Goal: Communication & Community: Answer question/provide support

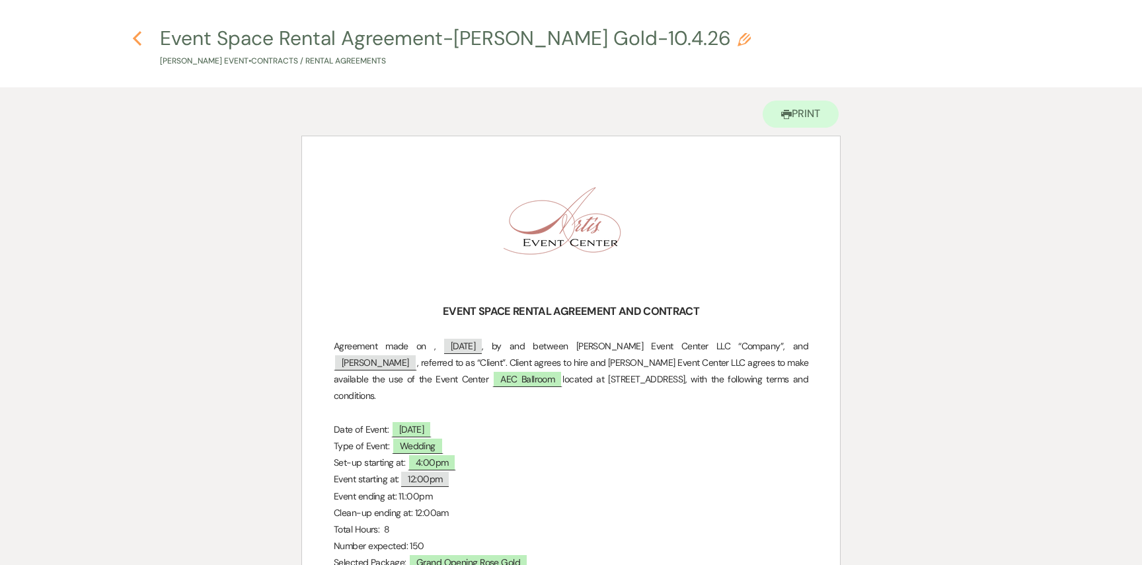
click at [134, 38] on use "button" at bounding box center [137, 38] width 9 height 15
select select "6"
select select "5"
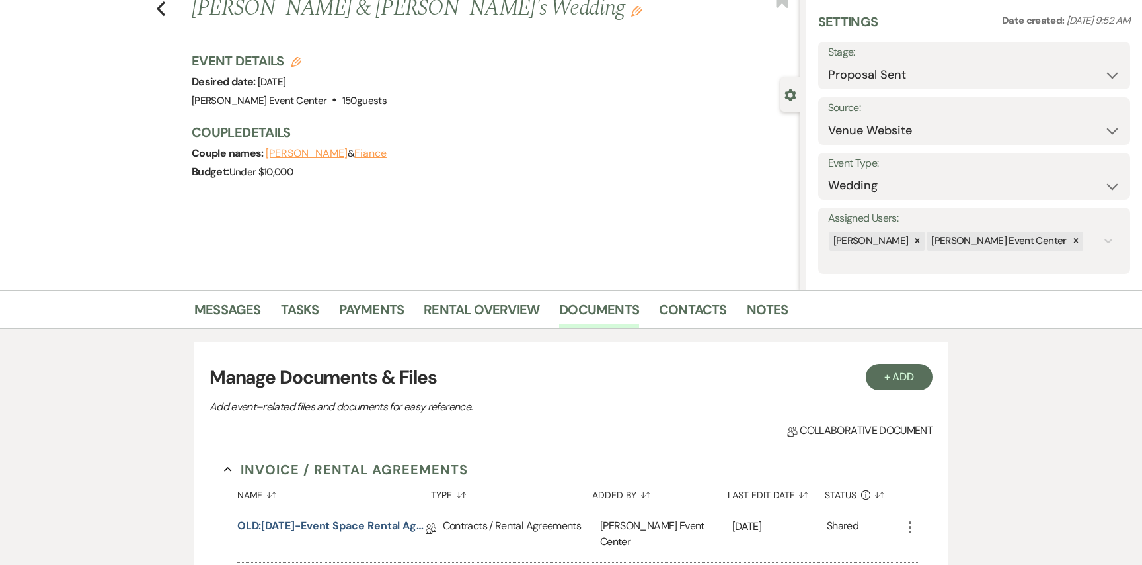
scroll to position [256, 0]
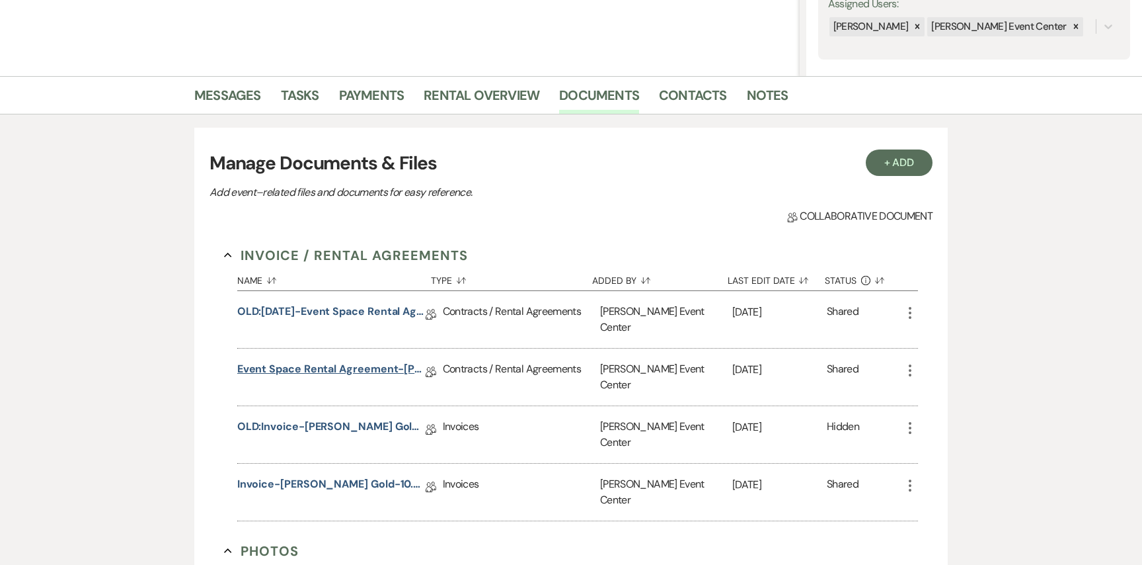
click at [298, 365] on link "Event Space Rental Agreement-[PERSON_NAME] Gold-10.4.26" at bounding box center [331, 371] width 188 height 20
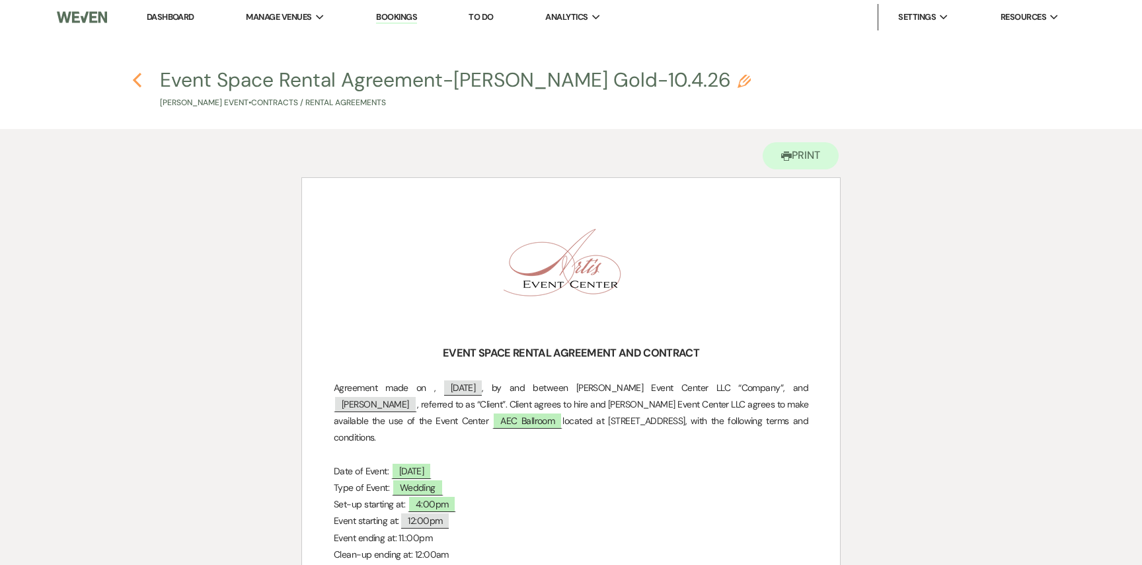
click at [141, 79] on icon "Previous" at bounding box center [137, 80] width 10 height 16
select select "6"
select select "5"
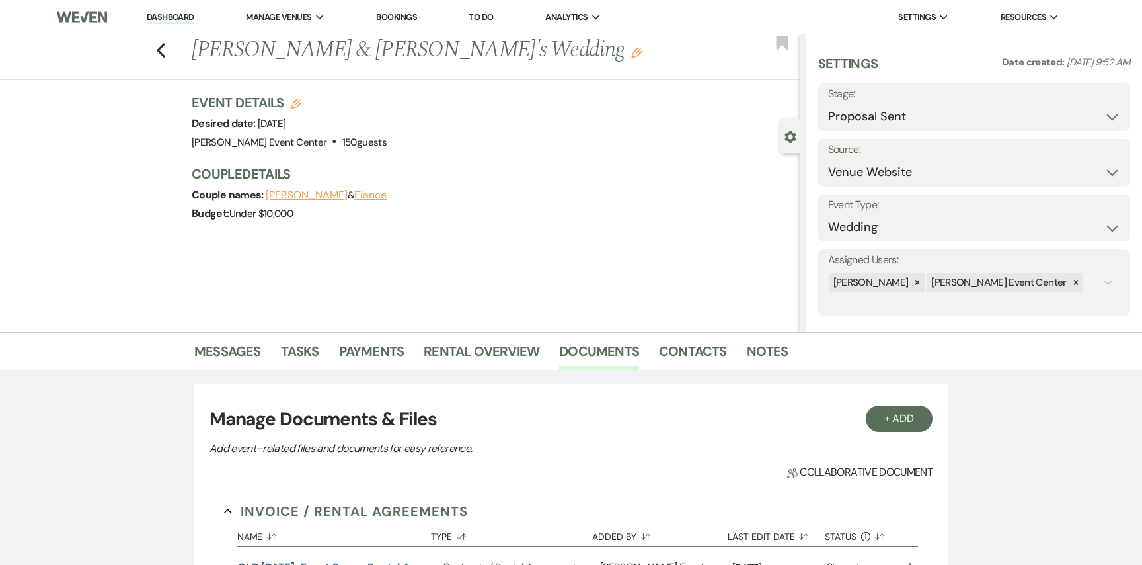
click at [148, 56] on div "Previous [PERSON_NAME] & [PERSON_NAME]'s Wedding Edit Bookmark" at bounding box center [396, 57] width 806 height 46
click at [160, 54] on icon "Previous" at bounding box center [161, 50] width 10 height 16
select select "6"
select select "8"
select select "4"
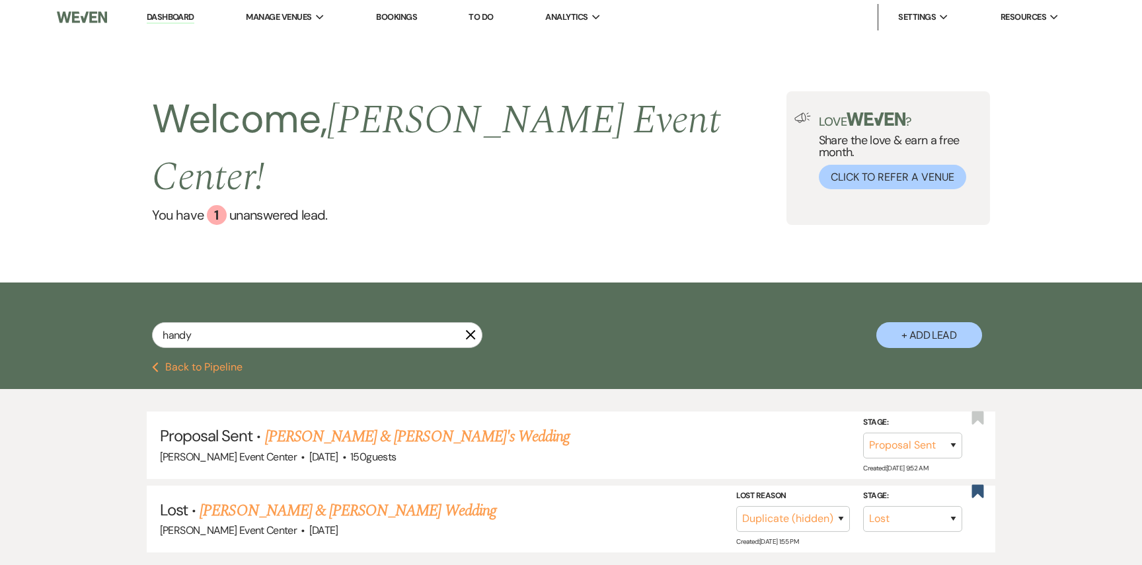
click at [180, 24] on li "Dashboard" at bounding box center [170, 17] width 61 height 26
click at [181, 19] on link "Dashboard" at bounding box center [171, 17] width 48 height 13
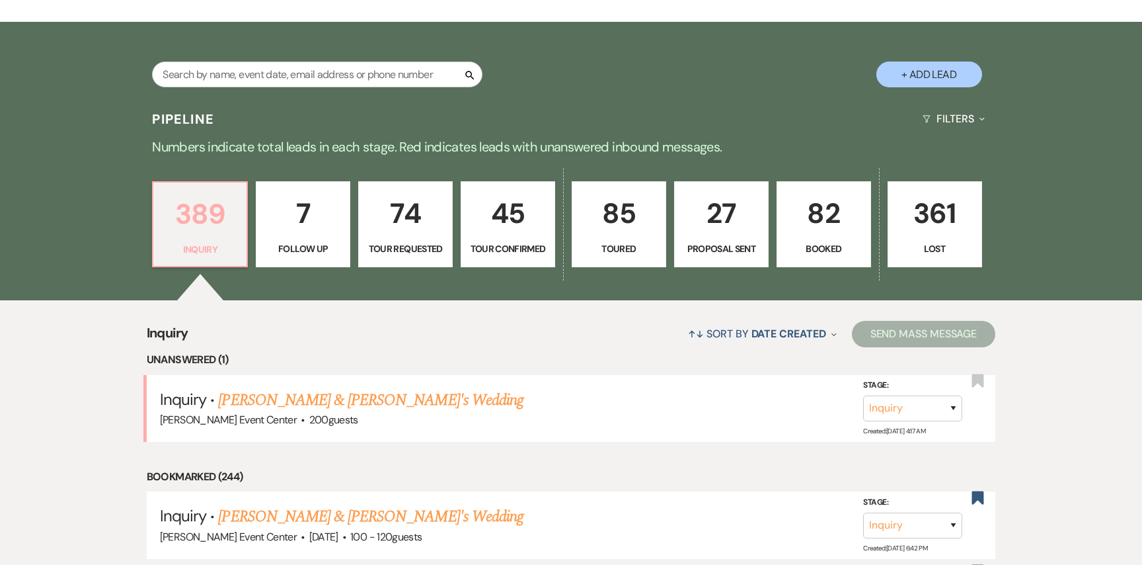
scroll to position [274, 0]
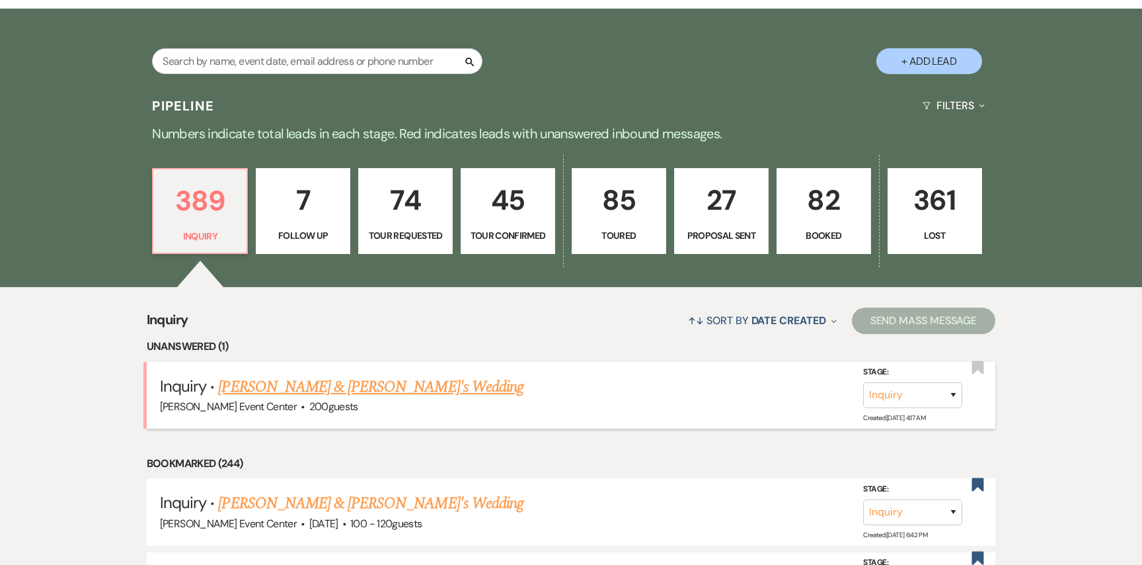
click at [344, 375] on link "[PERSON_NAME] & [PERSON_NAME]'s Wedding" at bounding box center [370, 387] width 305 height 24
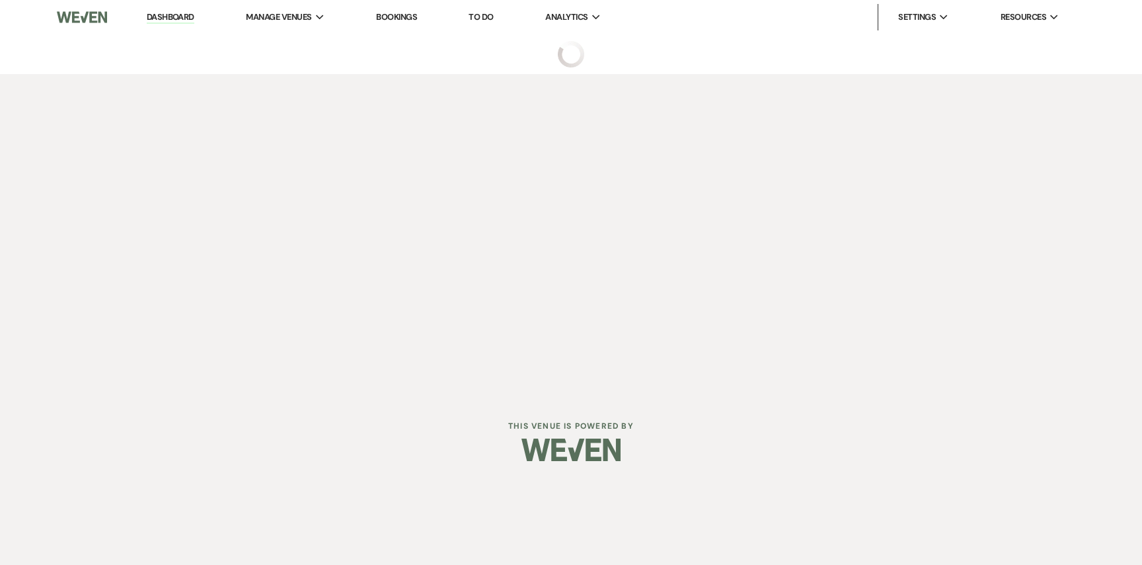
select select "5"
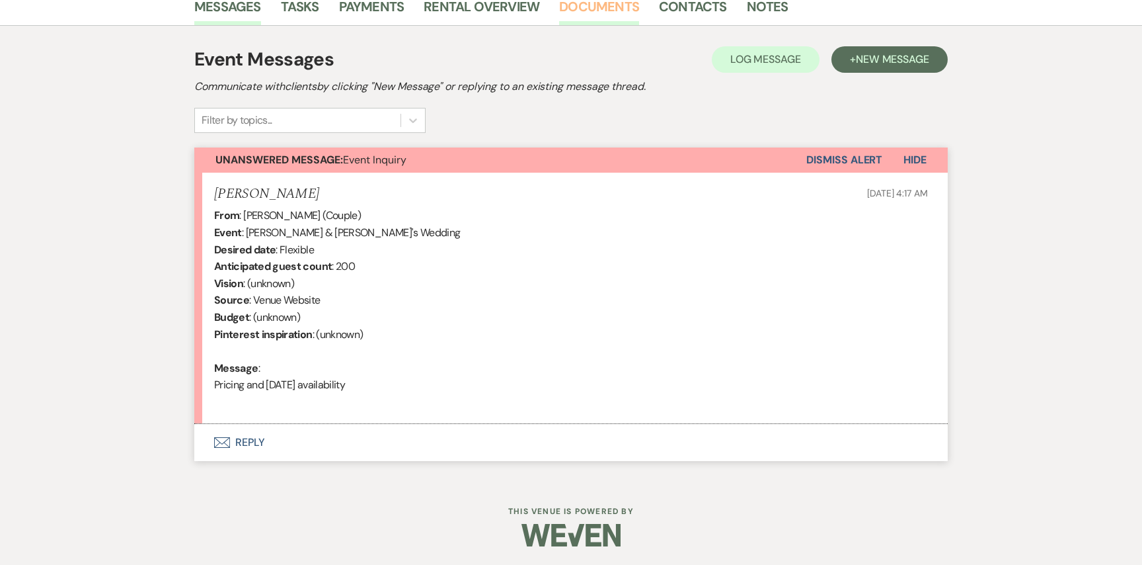
scroll to position [346, 0]
click at [258, 438] on button "Envelope Reply" at bounding box center [571, 440] width 754 height 37
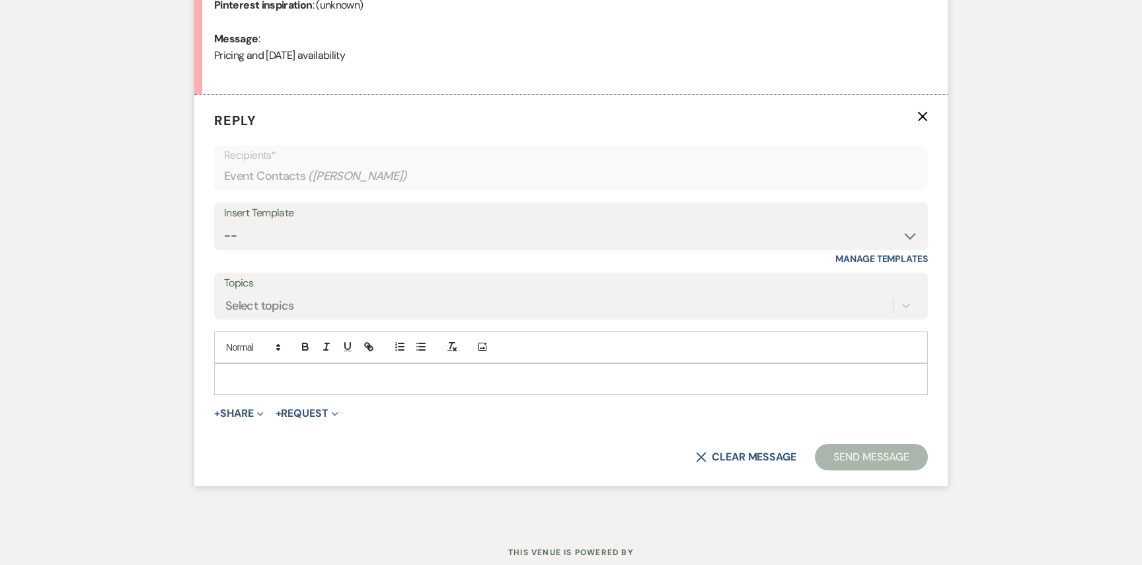
scroll to position [680, 0]
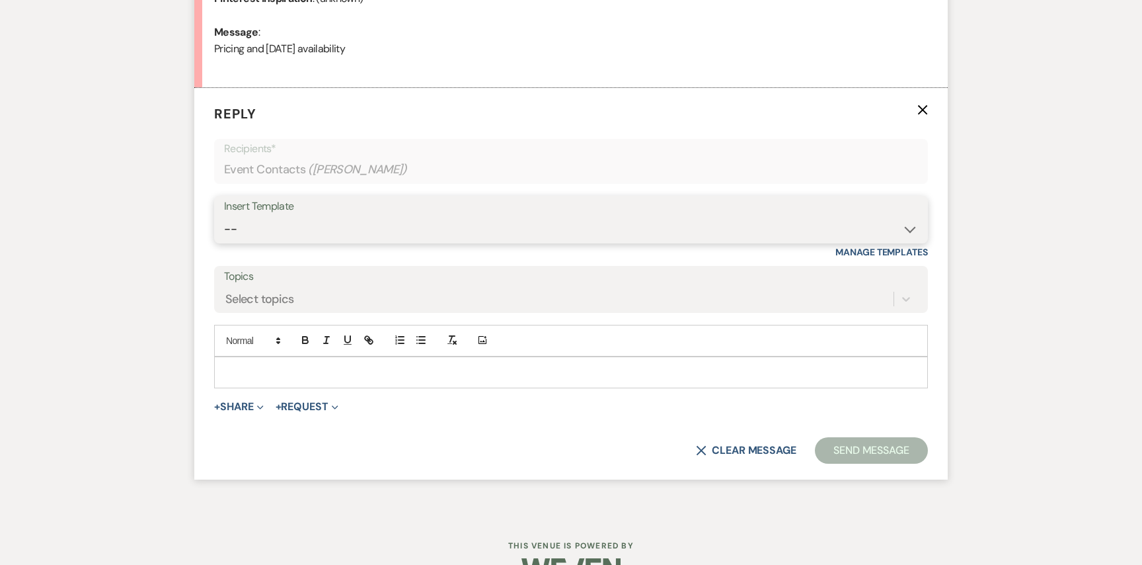
click at [455, 241] on select "-- Weven Planning Portal Introduction (Booked Events) Initial Inquiry Response …" at bounding box center [571, 229] width 694 height 26
select select "2982"
click at [224, 216] on select "-- Weven Planning Portal Introduction (Booked Events) Initial Inquiry Response …" at bounding box center [571, 229] width 694 height 26
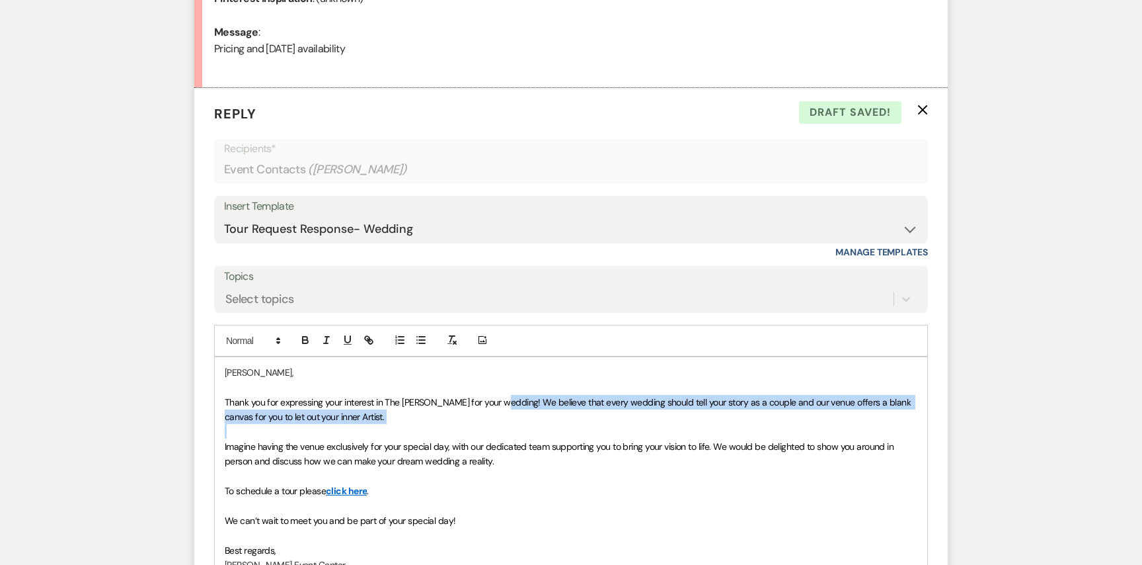
drag, startPoint x: 494, startPoint y: 396, endPoint x: 539, endPoint y: 425, distance: 53.5
click at [539, 425] on div "[PERSON_NAME], Thank you for expressing your interest in The [PERSON_NAME] for …" at bounding box center [571, 468] width 713 height 223
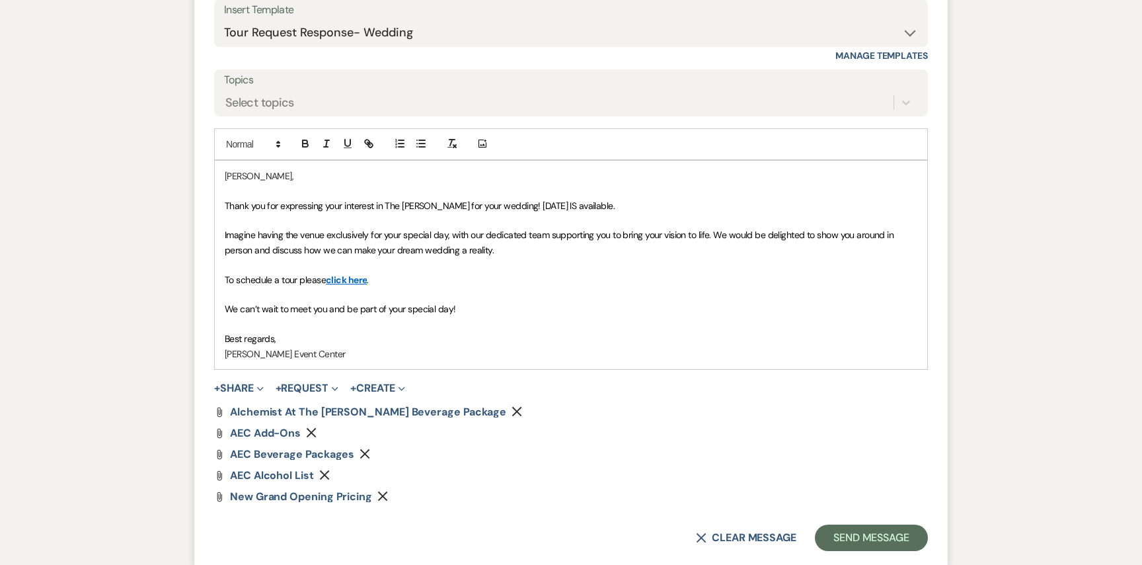
scroll to position [880, 0]
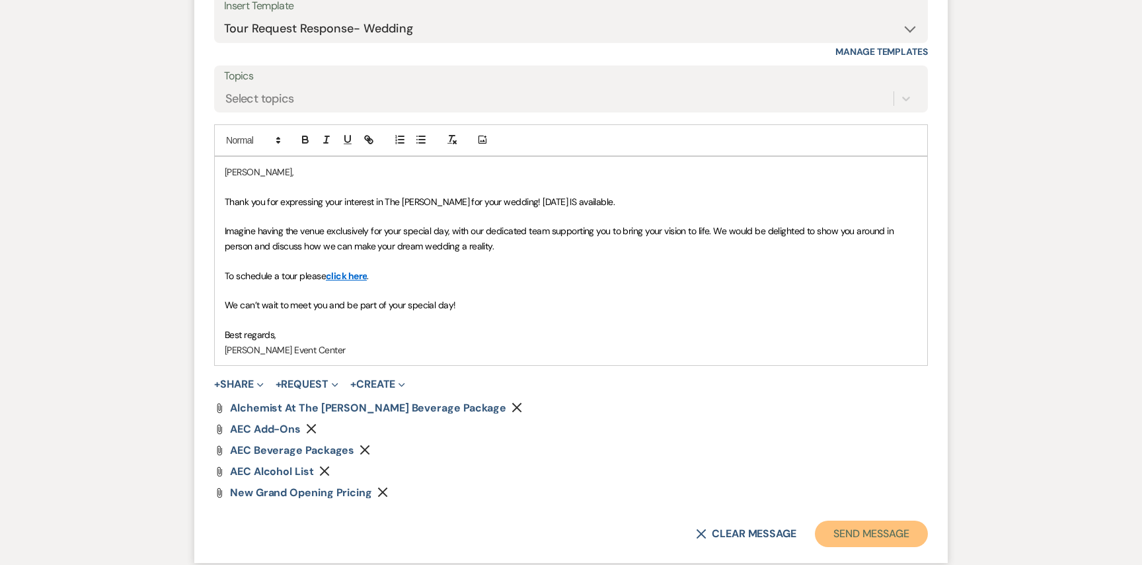
click at [853, 530] on button "Send Message" at bounding box center [871, 533] width 113 height 26
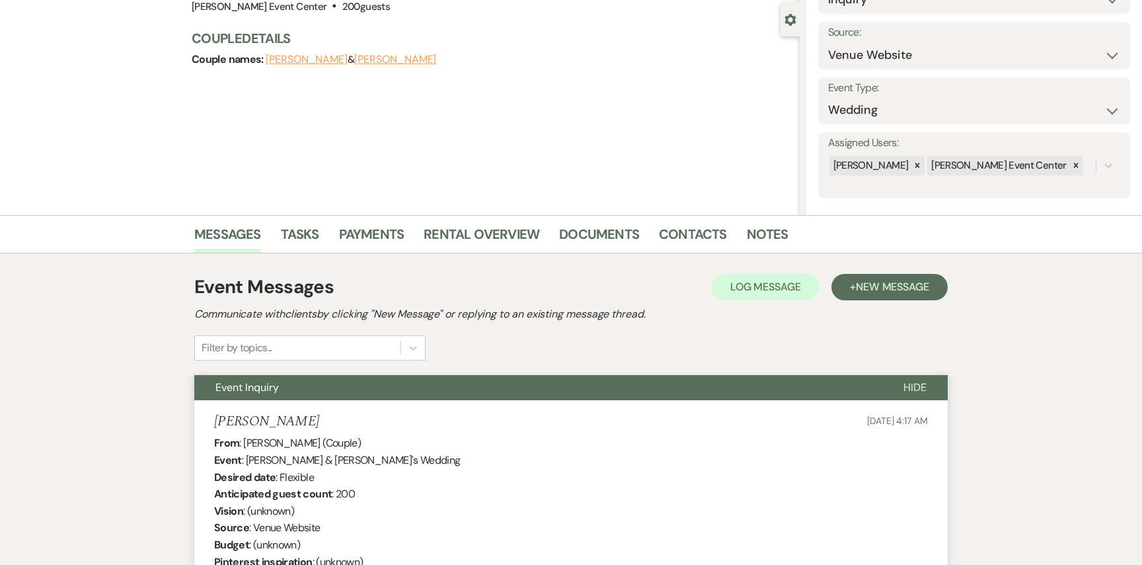
scroll to position [0, 0]
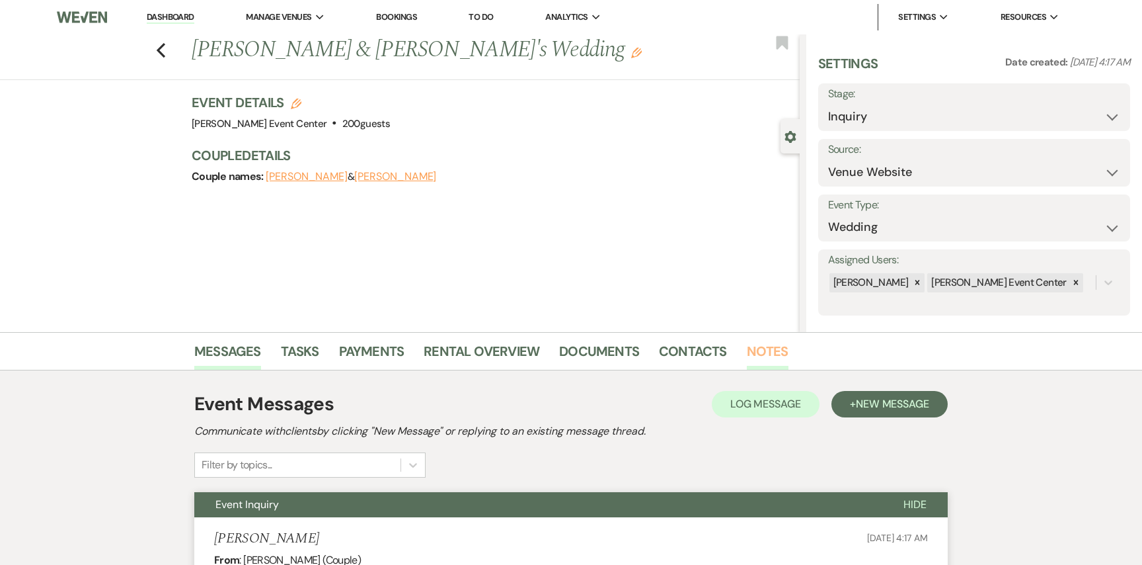
click at [759, 350] on link "Notes" at bounding box center [768, 354] width 42 height 29
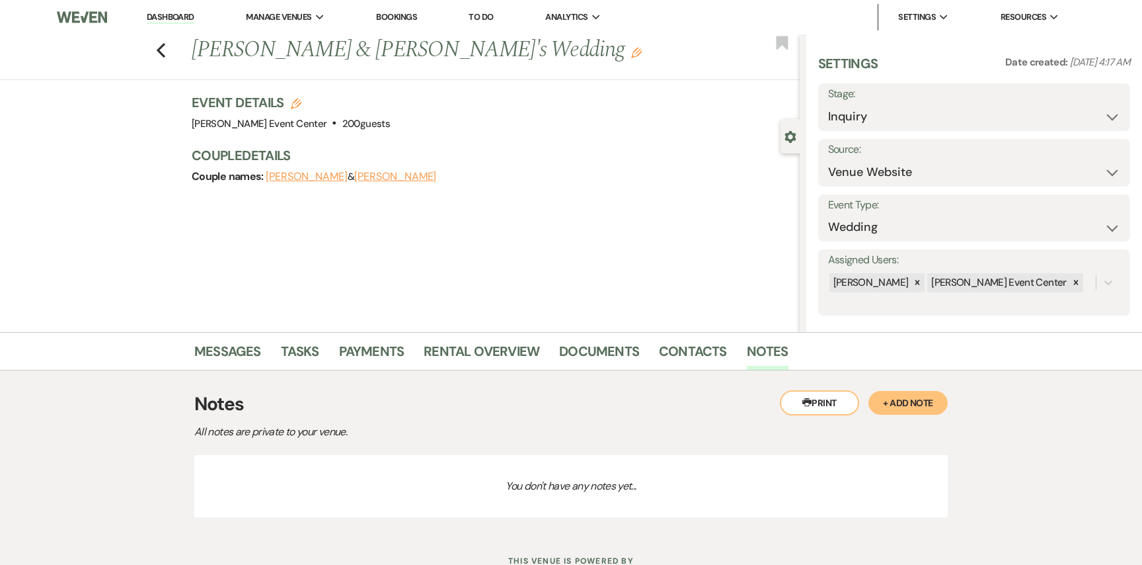
click at [896, 401] on button "+ Add Note" at bounding box center [908, 403] width 79 height 24
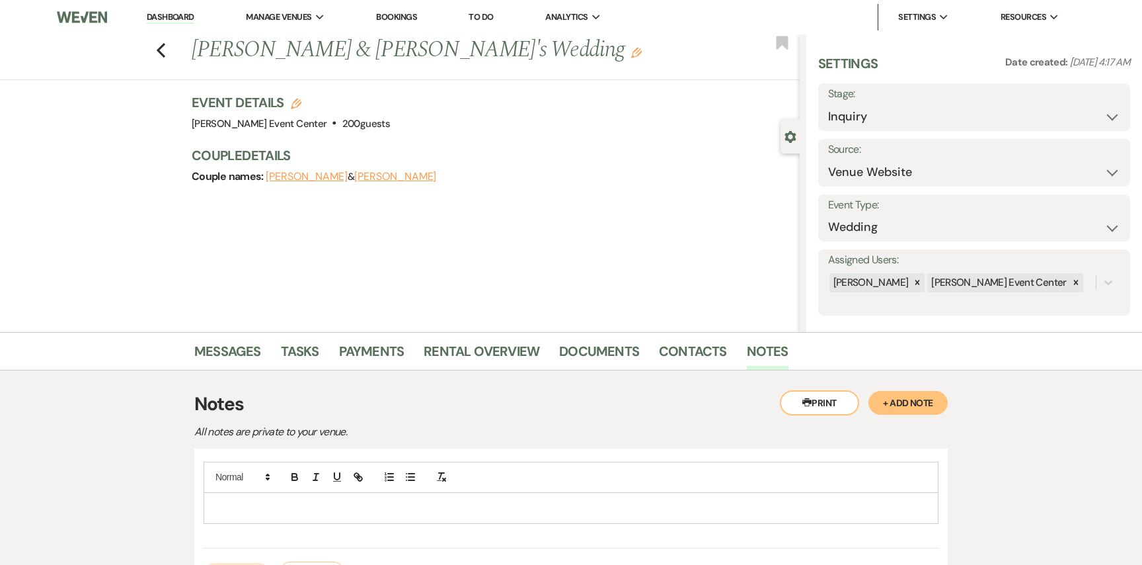
click at [555, 509] on p at bounding box center [571, 507] width 714 height 15
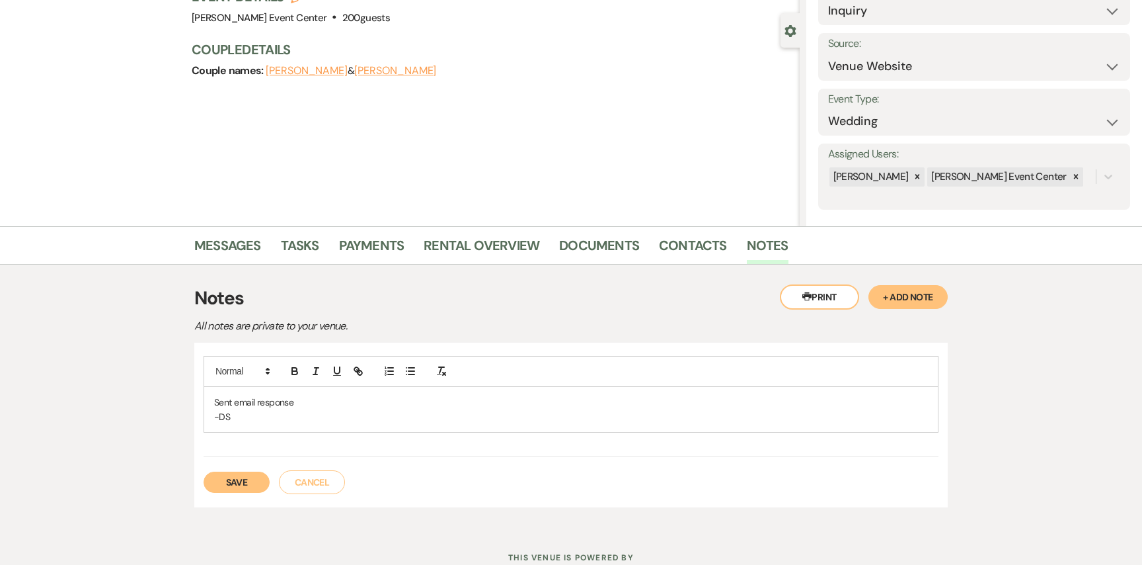
scroll to position [107, 0]
click at [251, 477] on button "Save" at bounding box center [237, 480] width 66 height 21
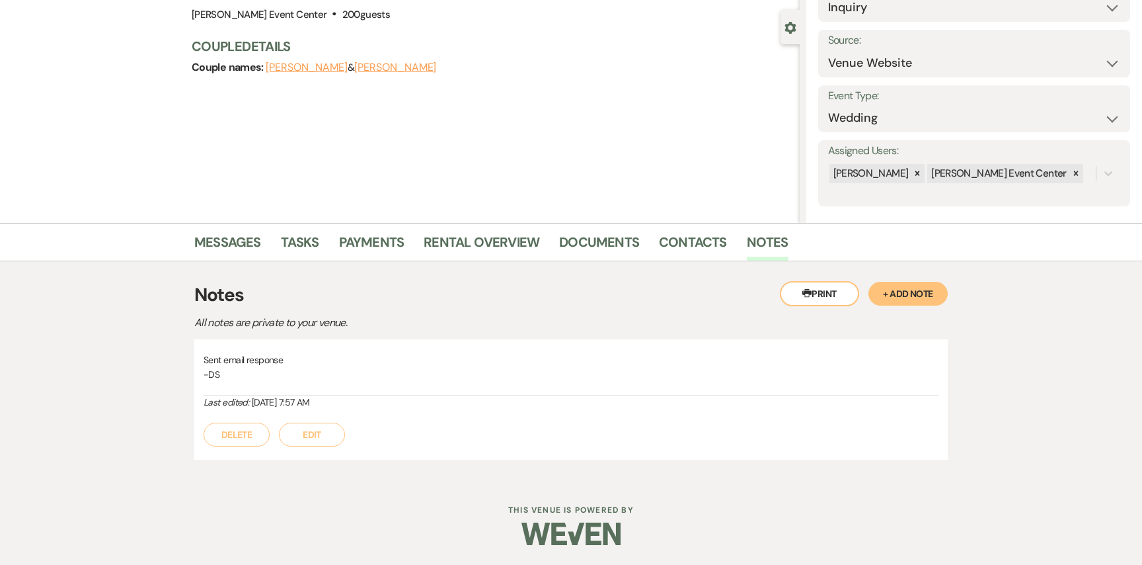
scroll to position [0, 0]
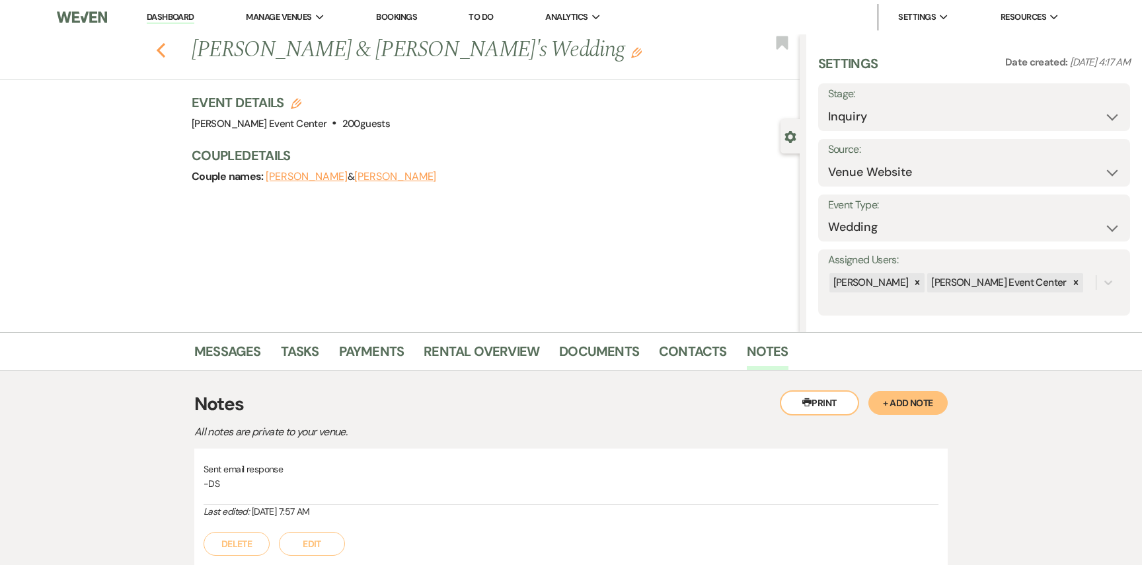
click at [157, 54] on icon "Previous" at bounding box center [161, 50] width 10 height 16
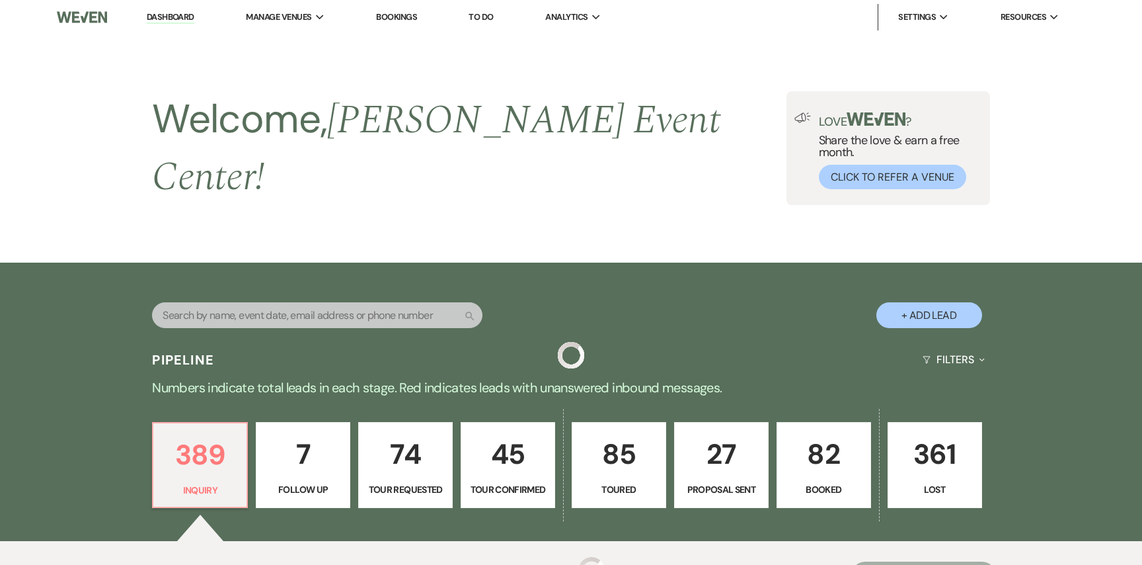
scroll to position [274, 0]
